Goal: Transaction & Acquisition: Download file/media

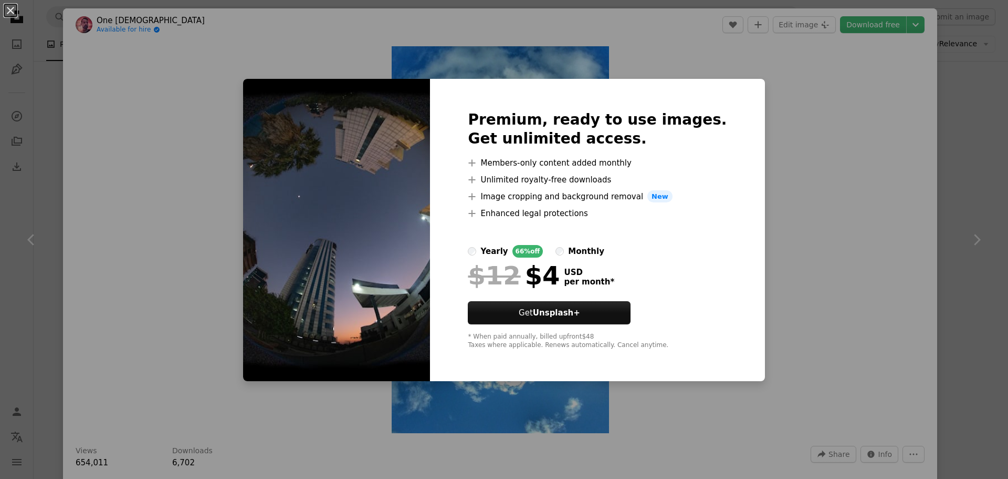
scroll to position [1313, 0]
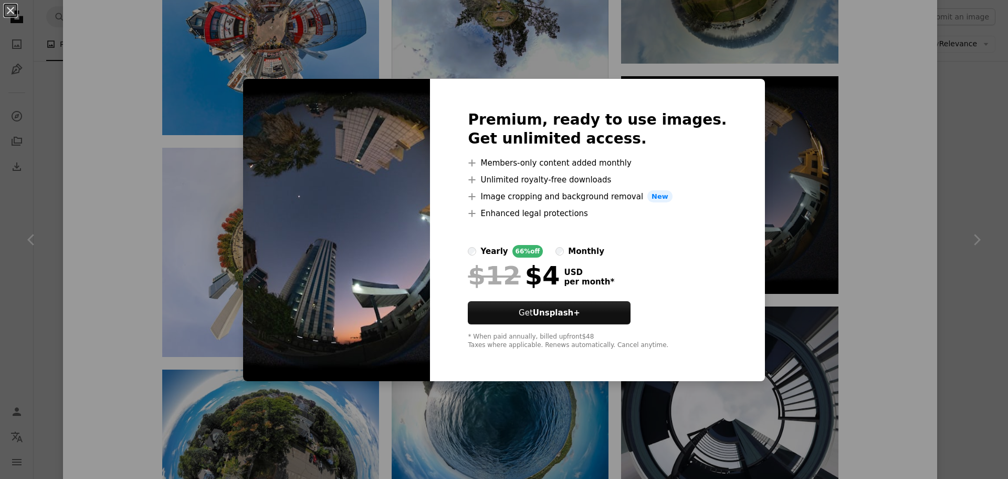
click at [853, 253] on div "An X shape Premium, ready to use images. Get unlimited access. A plus sign Memb…" at bounding box center [504, 239] width 1008 height 479
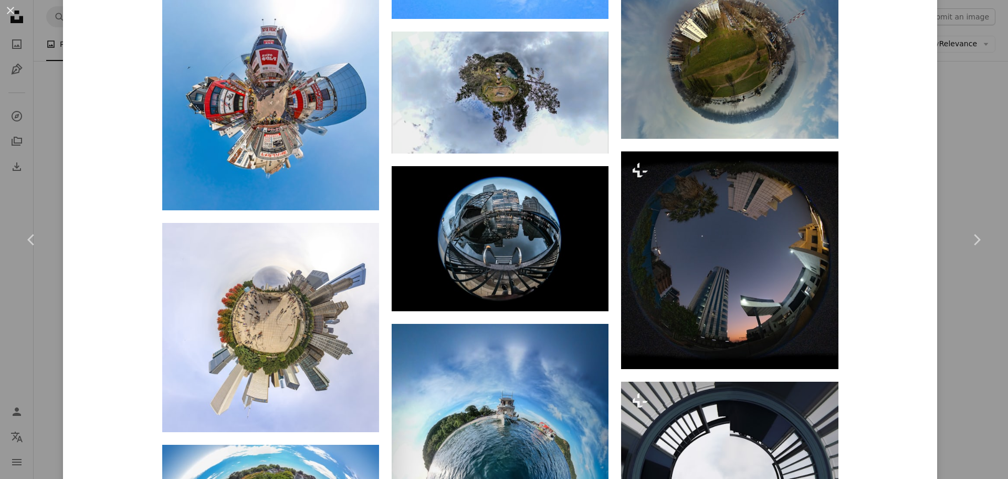
scroll to position [1103, 0]
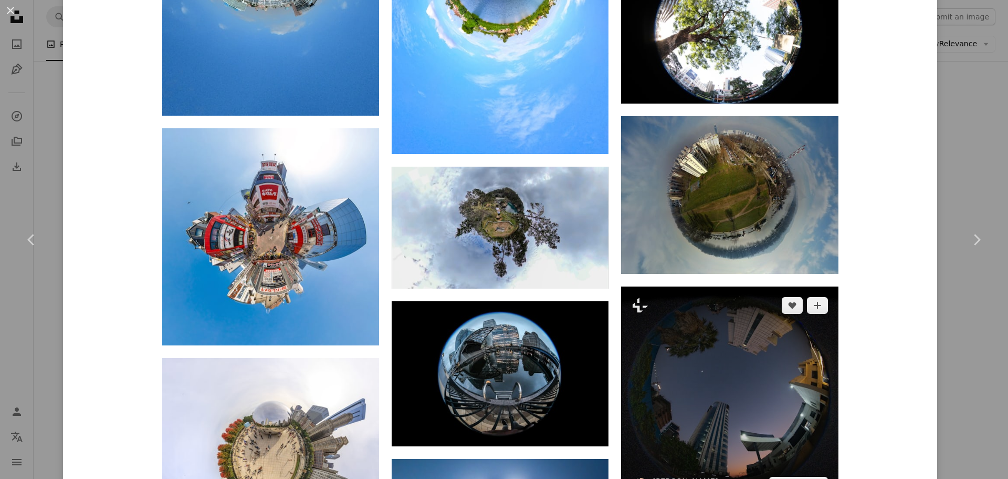
click at [724, 333] on img at bounding box center [729, 394] width 217 height 217
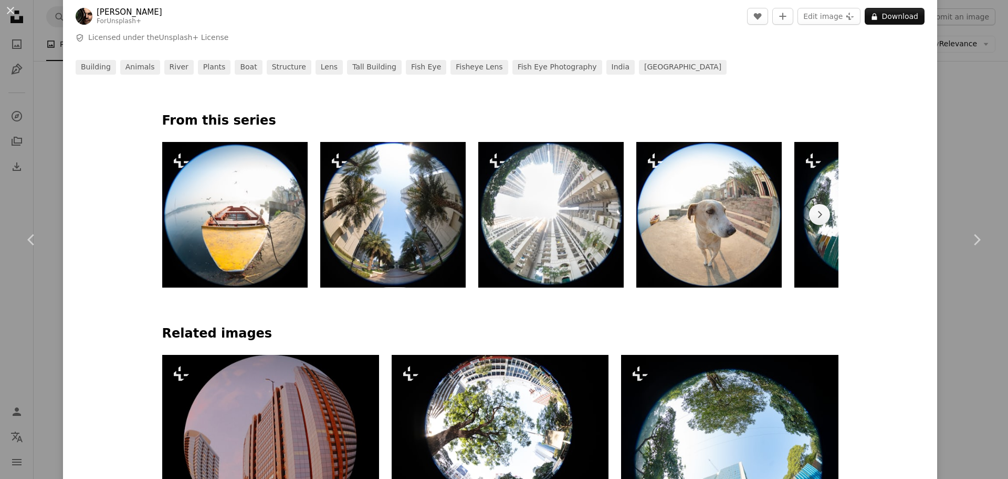
scroll to position [463, 0]
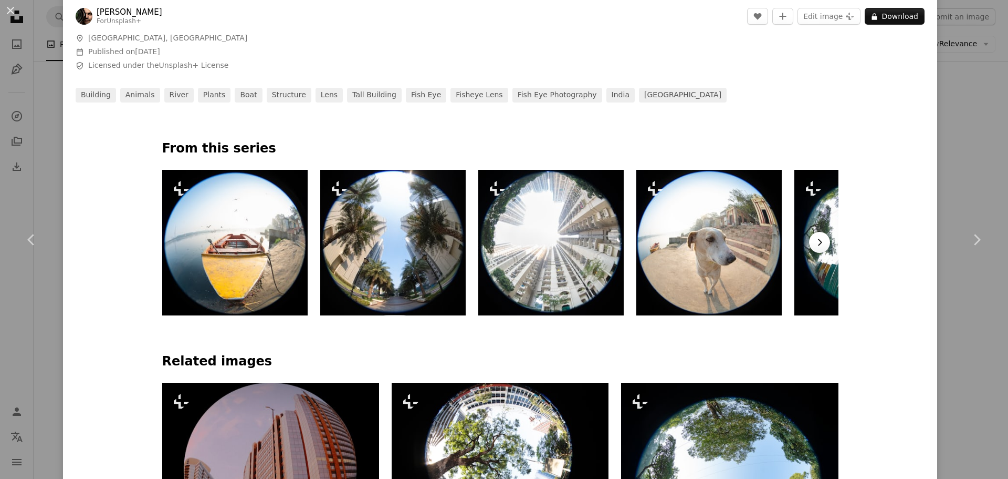
click at [818, 242] on icon "button" at bounding box center [820, 242] width 4 height 7
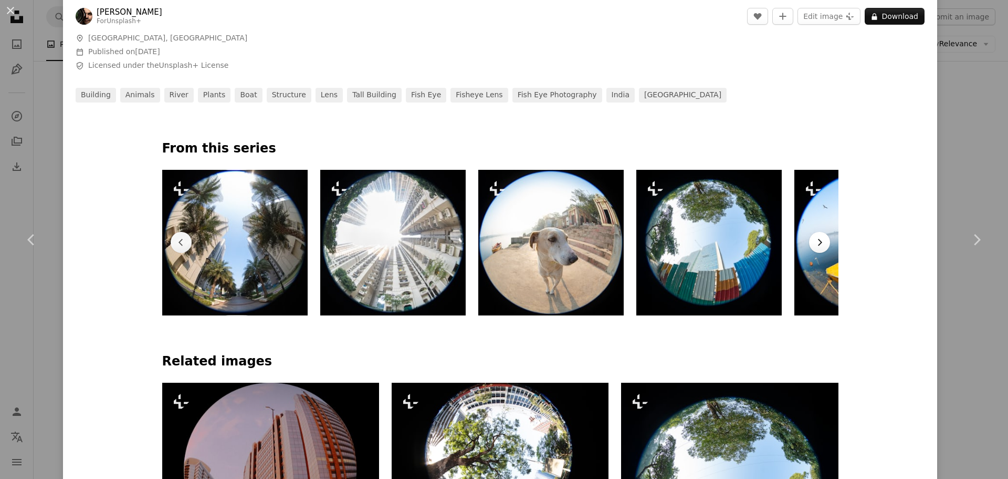
click at [816, 242] on icon "Chevron right" at bounding box center [820, 242] width 11 height 11
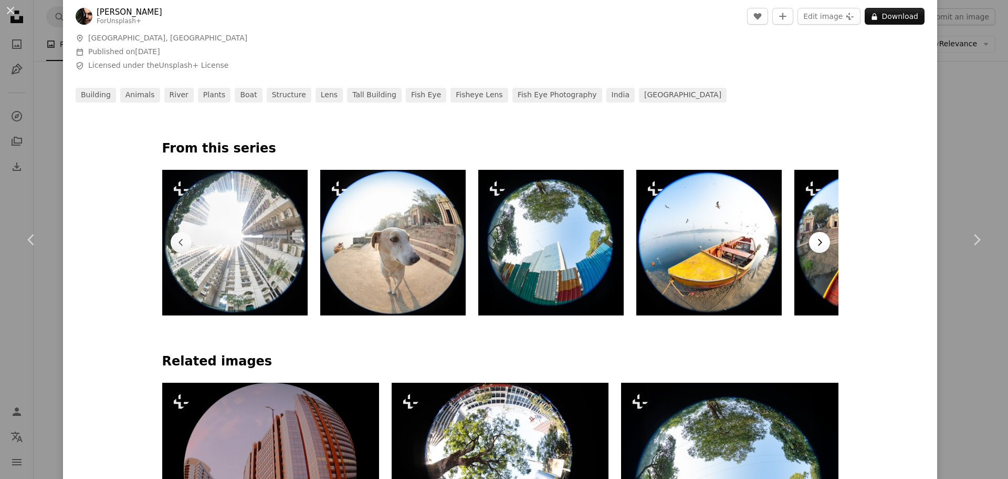
click at [816, 242] on icon "Chevron right" at bounding box center [820, 242] width 11 height 11
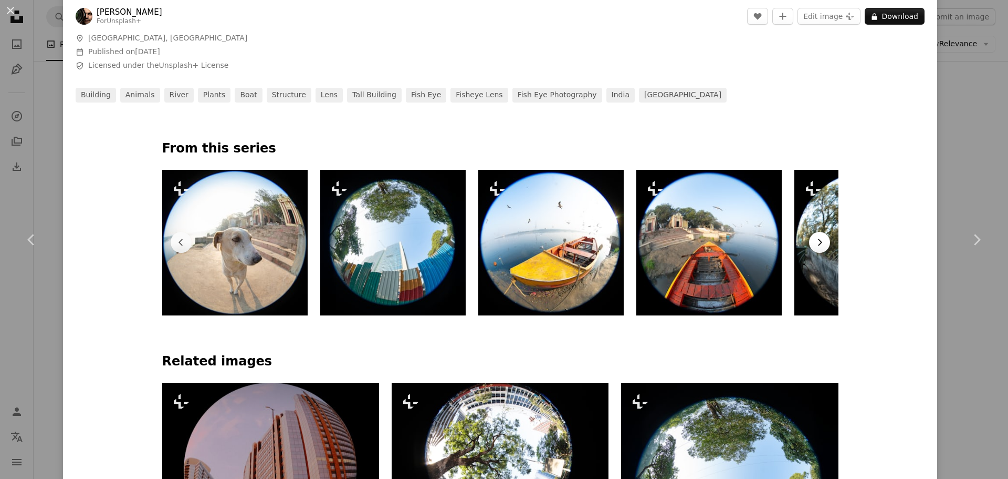
click at [816, 241] on icon "Chevron right" at bounding box center [820, 242] width 11 height 11
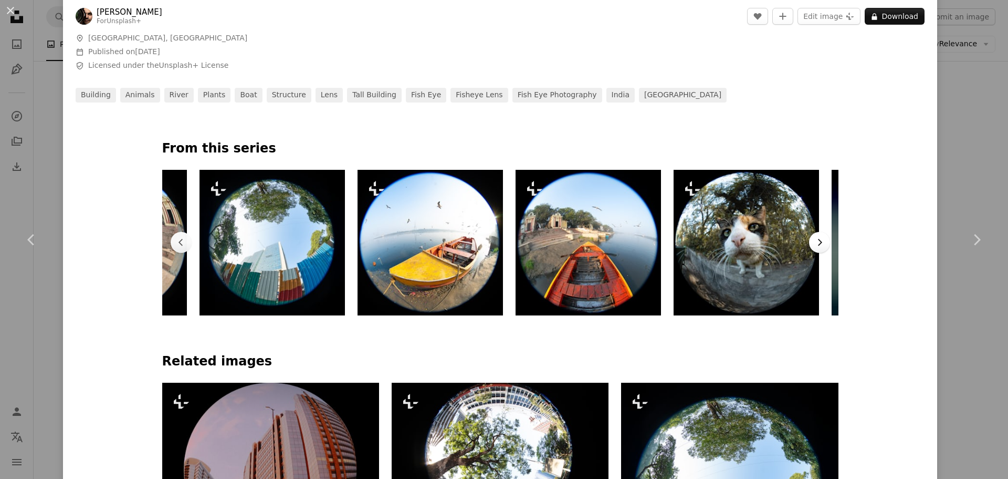
scroll to position [0, 632]
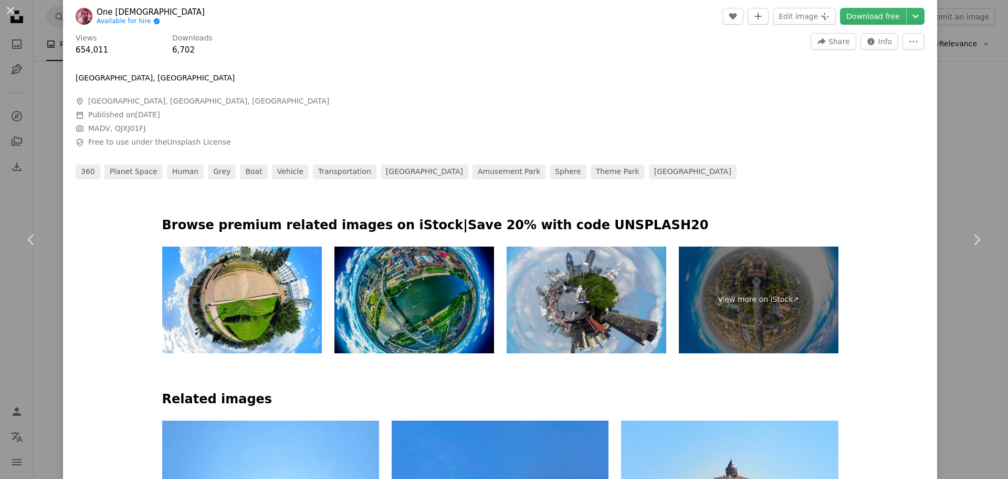
scroll to position [473, 0]
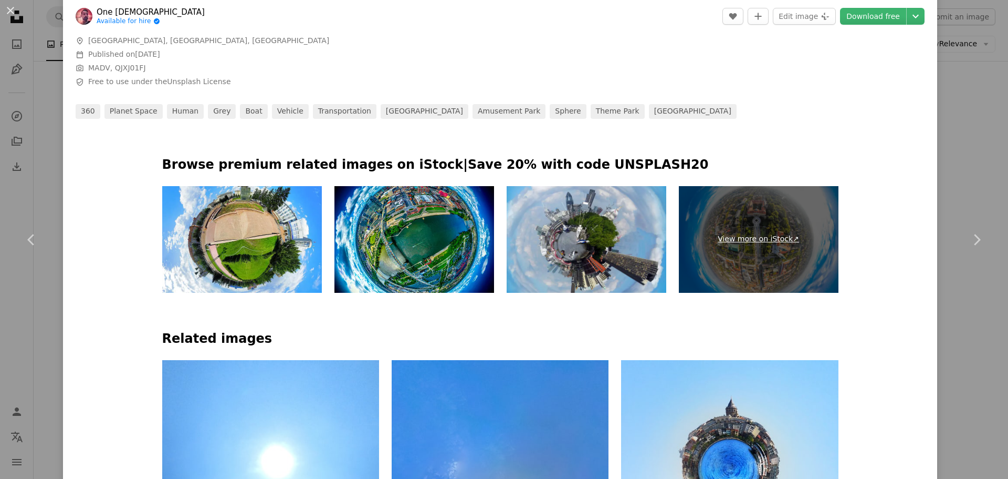
click at [767, 244] on link "View more on iStock ↗" at bounding box center [759, 239] width 160 height 107
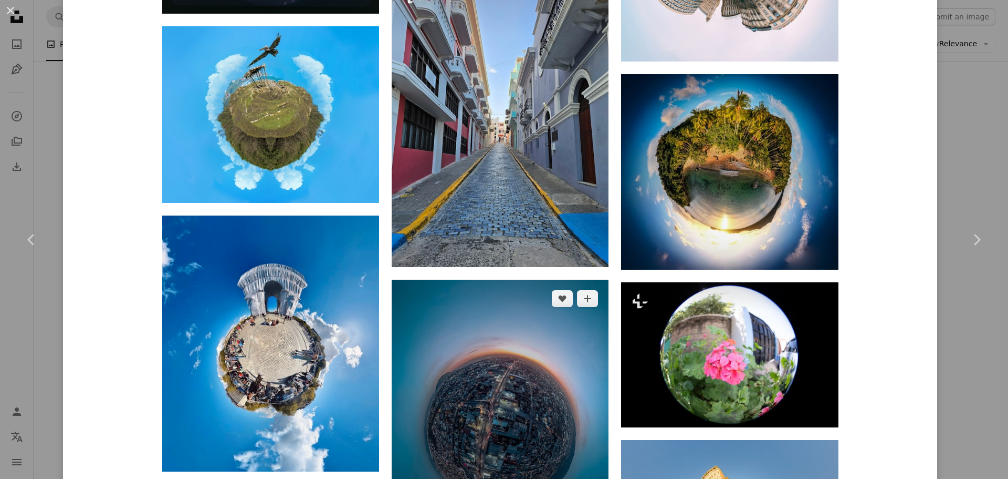
scroll to position [2994, 0]
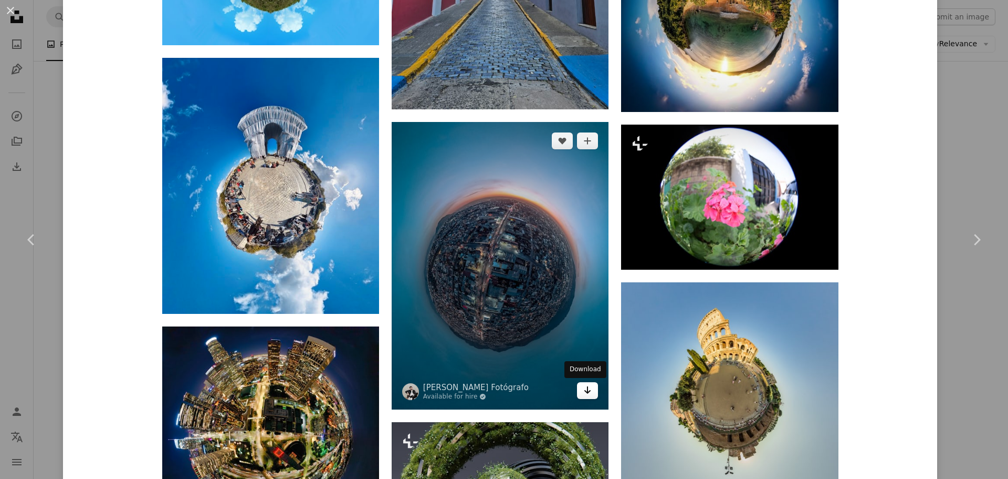
click at [584, 393] on icon "Arrow pointing down" at bounding box center [588, 389] width 8 height 13
